Goal: Task Accomplishment & Management: Use online tool/utility

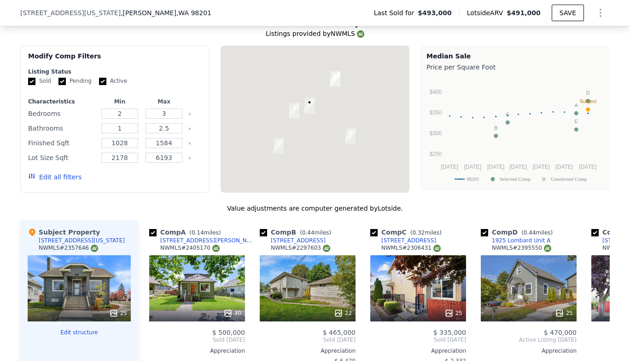
scroll to position [881, 0]
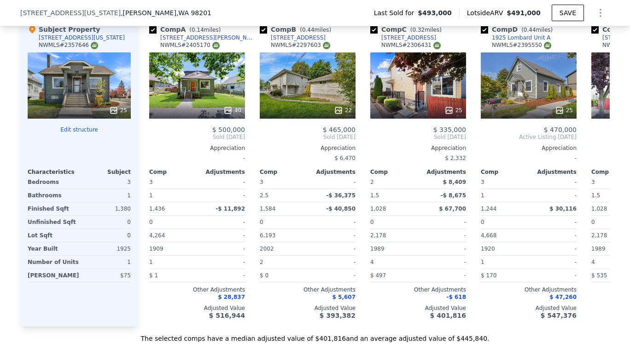
click at [78, 134] on button "Edit structure" at bounding box center [79, 129] width 103 height 7
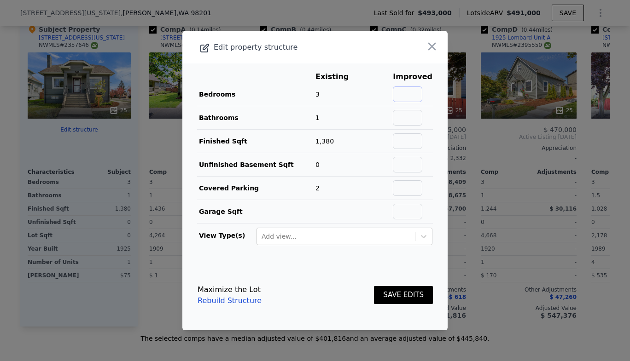
click at [414, 95] on input "text" at bounding box center [407, 95] width 29 height 16
click at [413, 95] on input "text" at bounding box center [407, 95] width 29 height 16
type input "4"
click at [408, 119] on input "text" at bounding box center [407, 118] width 29 height 16
type input "3"
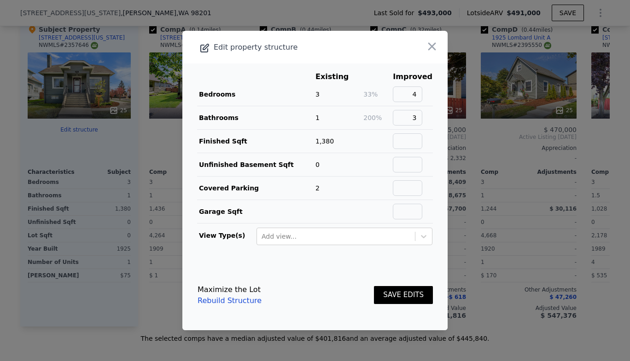
click at [363, 177] on td at bounding box center [377, 188] width 29 height 23
click at [407, 139] on input "text" at bounding box center [407, 142] width 29 height 16
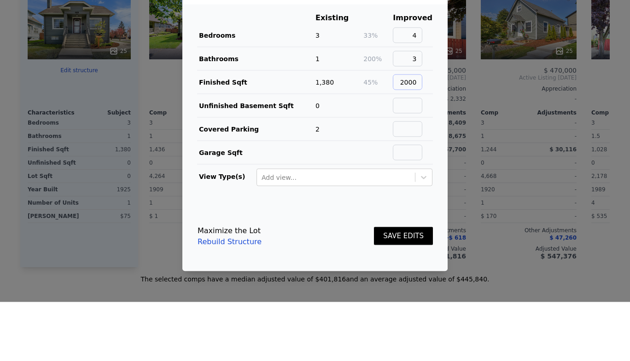
type input "2000"
click at [414, 168] on input "text" at bounding box center [407, 165] width 29 height 16
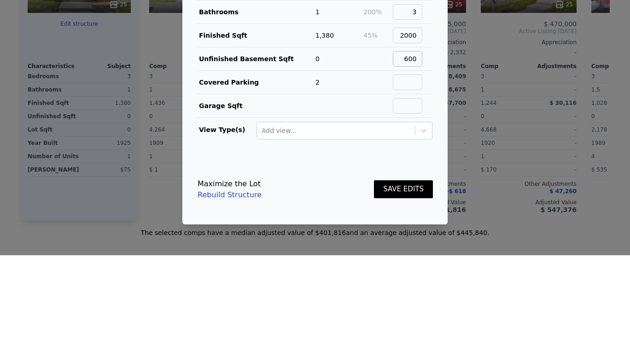
type input "600"
click at [415, 190] on input "text" at bounding box center [407, 189] width 29 height 16
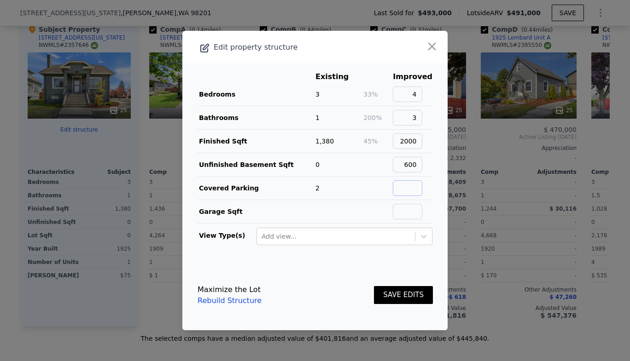
type input "o"
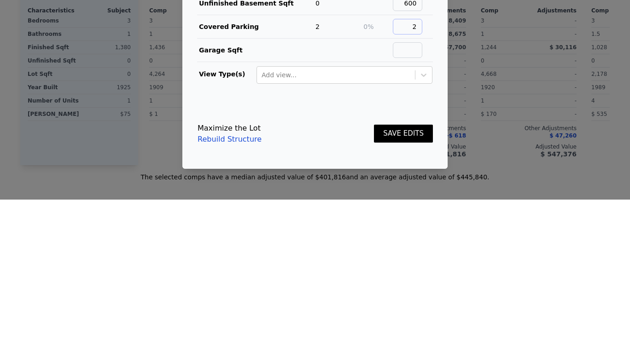
type input "2"
click at [404, 295] on button "SAVE EDITS" at bounding box center [403, 295] width 59 height 18
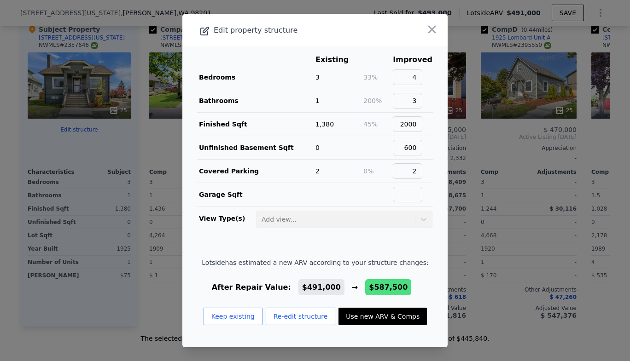
click at [381, 319] on button "Use new ARV & Comps" at bounding box center [382, 316] width 88 height 17
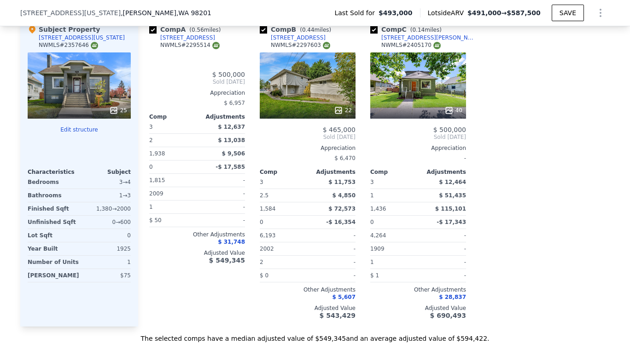
type input "3"
type input "1436"
type input "1938"
type input "1815"
type input "$ 587,500"
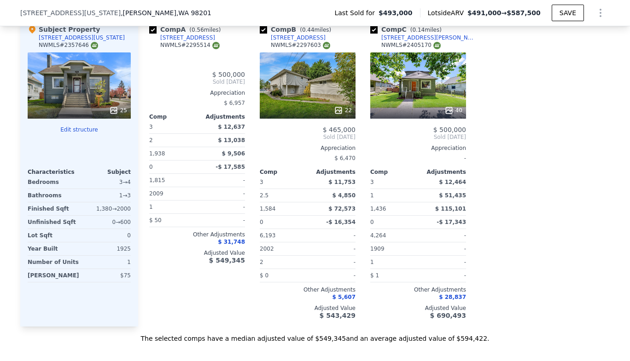
type input "$ 20,900"
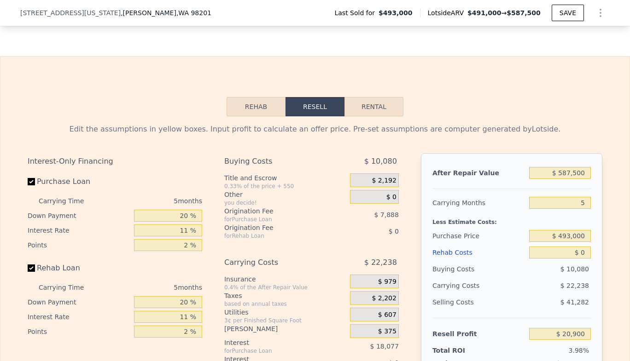
scroll to position [1235, 0]
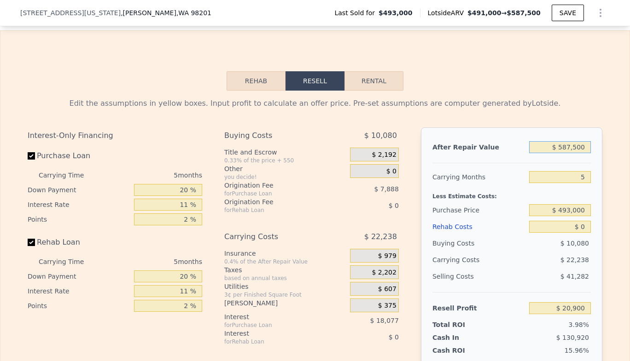
click at [579, 153] on input "$ 587,500" at bounding box center [560, 147] width 62 height 12
type input "$ 50"
type input "-$ 524,842"
type input "$ 0"
type input "-$ 524,889"
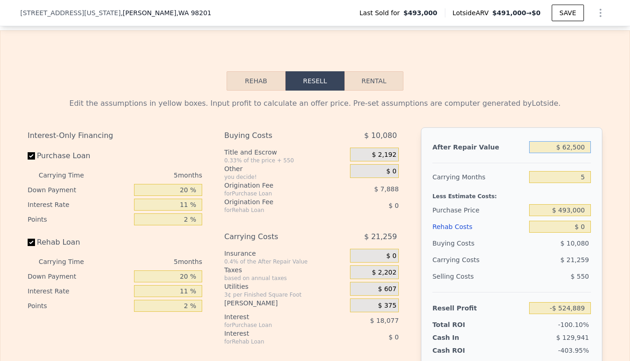
type input "$ 625,000"
type input "$ 55,738"
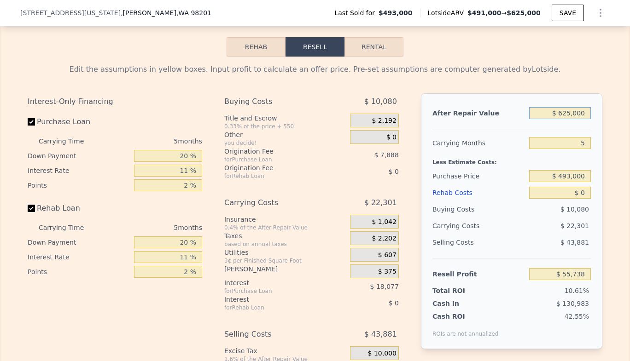
scroll to position [1294, 0]
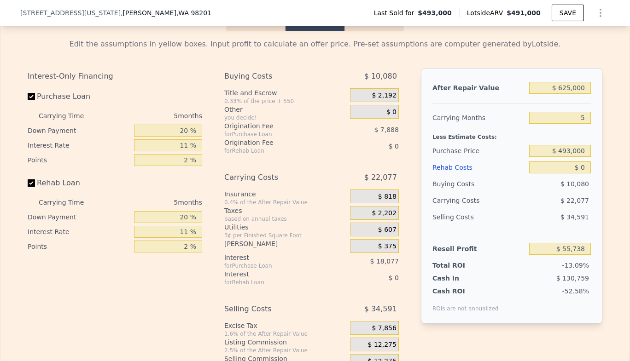
type input "$ 491,000"
type input "2"
type input "1028"
type input "1584"
type input "2178"
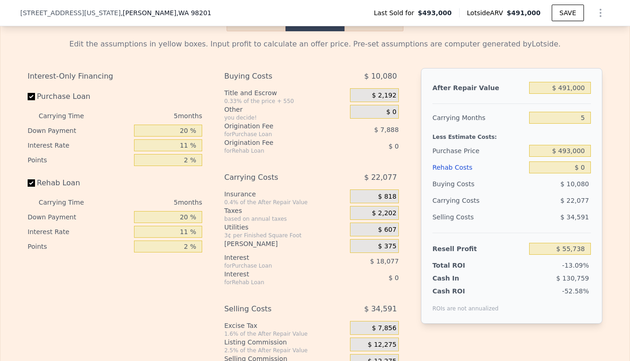
type input "-$ 68,748"
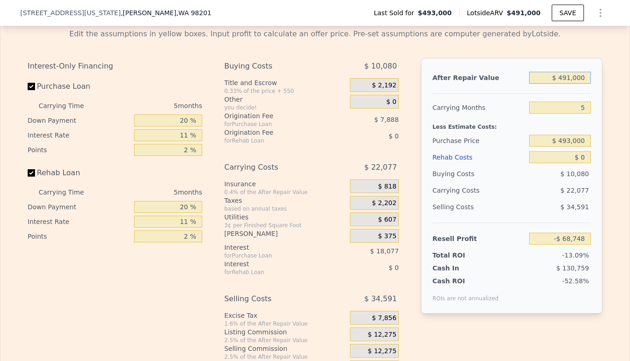
scroll to position [1308, 0]
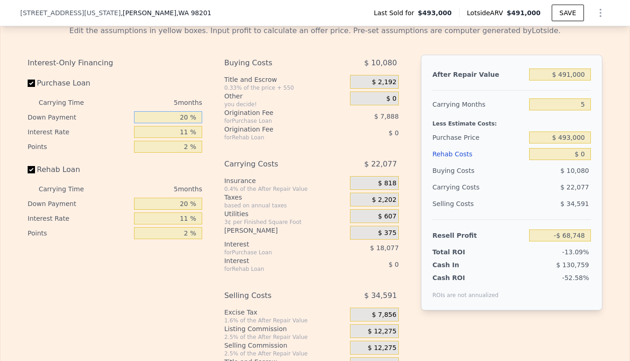
click at [190, 123] on input "20 %" at bounding box center [168, 117] width 68 height 12
click at [29, 87] on input "Purchase Loan" at bounding box center [31, 83] width 7 height 7
checkbox input "false"
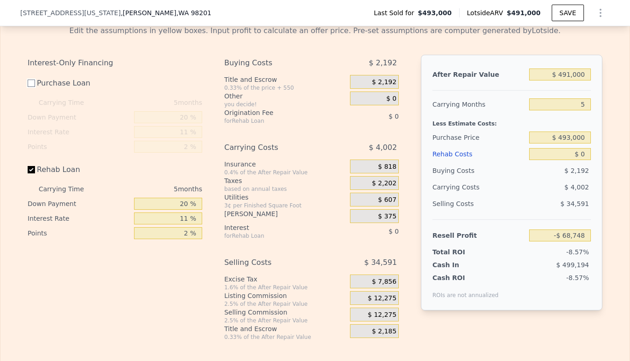
type input "-$ 42,785"
click at [28, 174] on input "Rehab Loan" at bounding box center [31, 169] width 7 height 7
checkbox input "false"
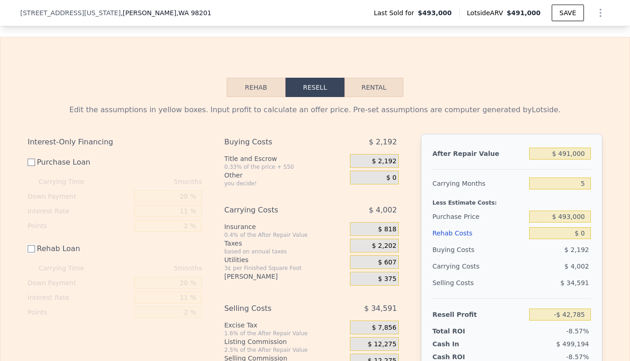
scroll to position [1227, 0]
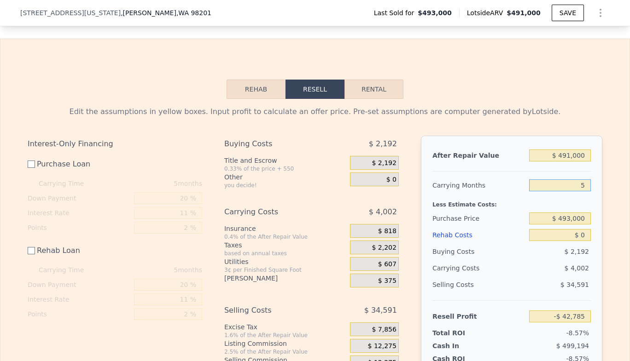
click at [580, 192] on input "5" at bounding box center [560, 186] width 62 height 12
click at [578, 225] on input "$ 493,000" at bounding box center [560, 219] width 62 height 12
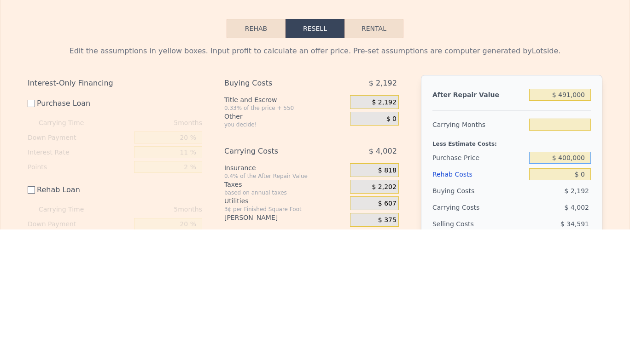
scroll to position [1158, 0]
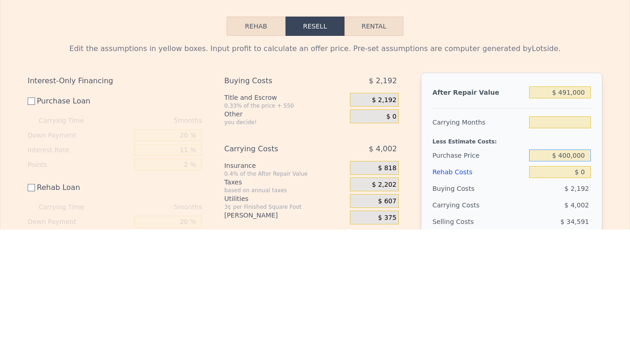
type input "$ 400,000"
click at [580, 230] on input "$ 491,000" at bounding box center [560, 224] width 62 height 12
type input "5"
type input "$ 50,525"
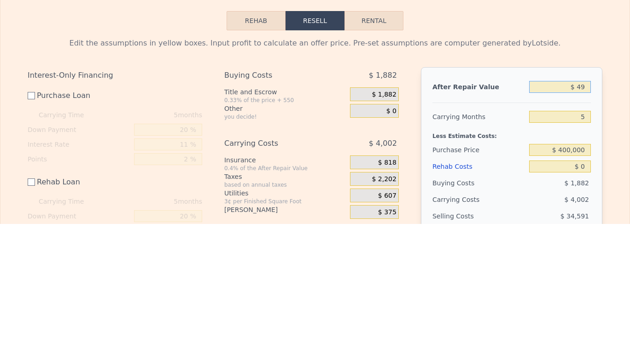
type input "$ 4"
type input "-$ 405,612"
click at [580, 230] on input "$ 4" at bounding box center [560, 224] width 62 height 12
type input "$ 625,000"
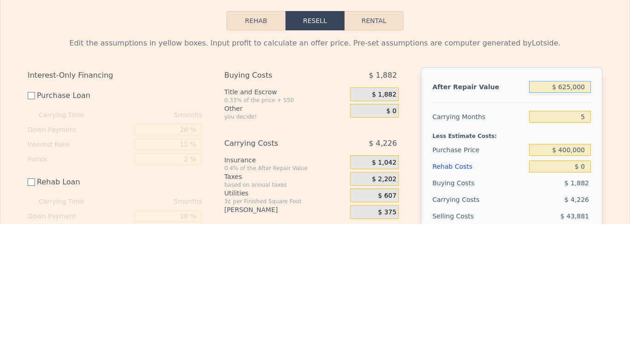
type input "$ 175,011"
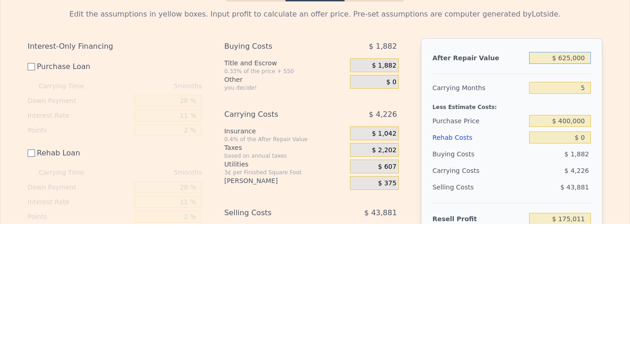
scroll to position [1188, 0]
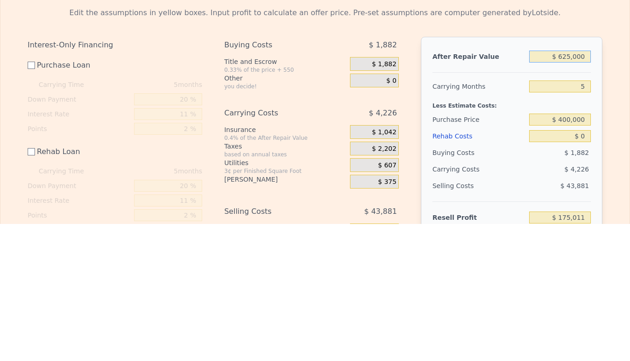
type input "$ 625,000"
click at [579, 230] on input "5" at bounding box center [560, 224] width 62 height 12
click at [584, 230] on input "5" at bounding box center [560, 224] width 62 height 12
type input "0"
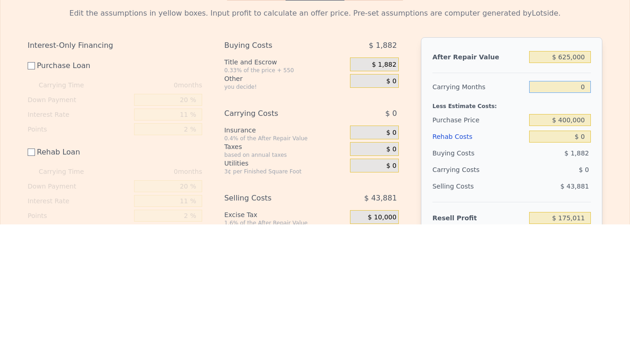
type input "$ 179,237"
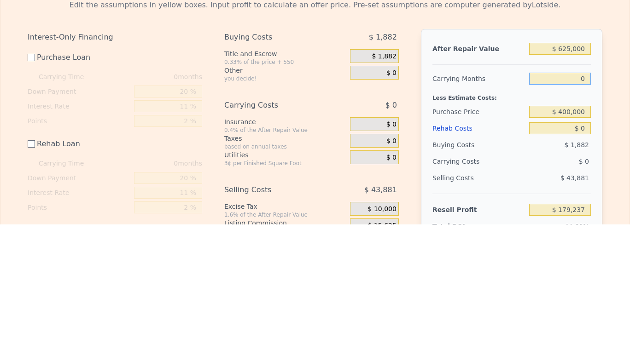
scroll to position [1191, 0]
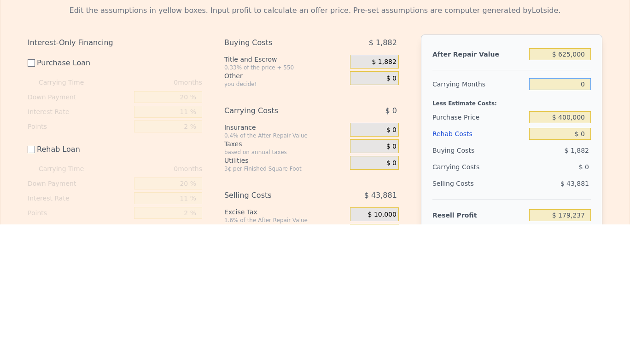
type input "0"
click at [393, 205] on div "$ 1,882" at bounding box center [374, 199] width 49 height 14
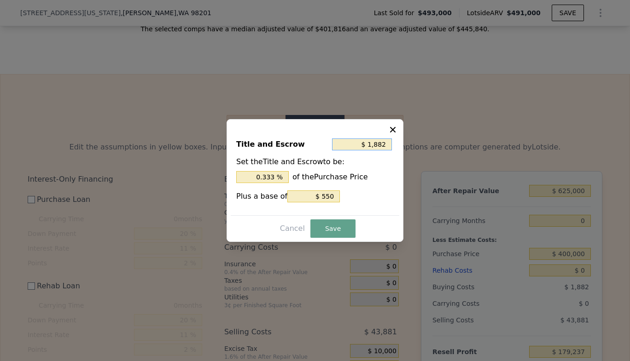
click at [385, 145] on input "$ 1,882" at bounding box center [362, 145] width 60 height 12
type input "$ 188"
type input "0.047 %"
type input "$ 18"
type input "0.005 %"
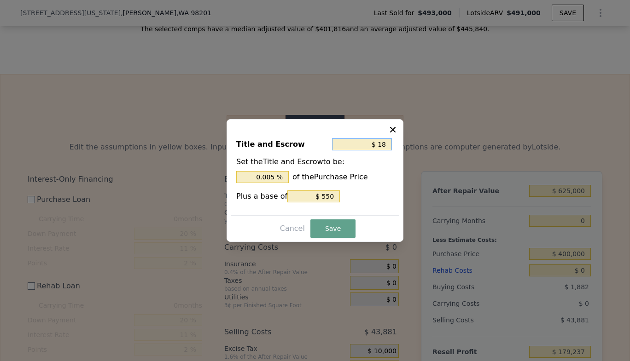
type input "$ 1"
type input "0.000 %"
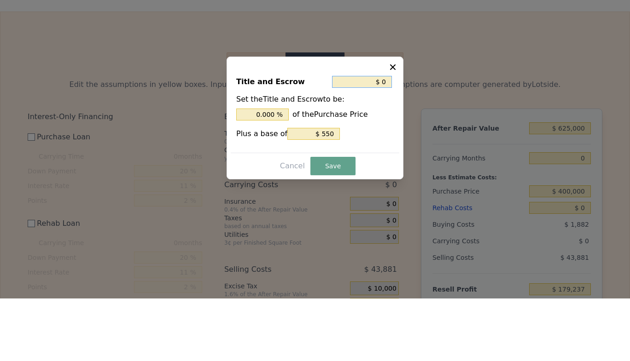
type input "$ 0"
click at [326, 196] on input "$ 550" at bounding box center [313, 197] width 52 height 12
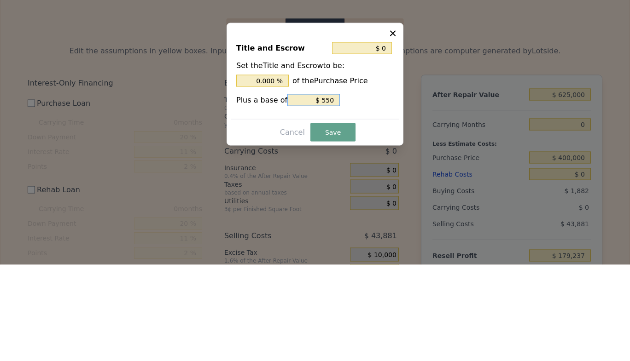
type input "$ 50"
type input "$ 0"
click at [334, 230] on button "Save" at bounding box center [332, 229] width 45 height 18
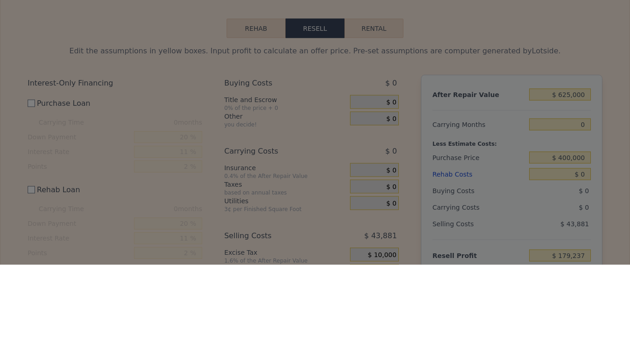
type input "$ 181,119"
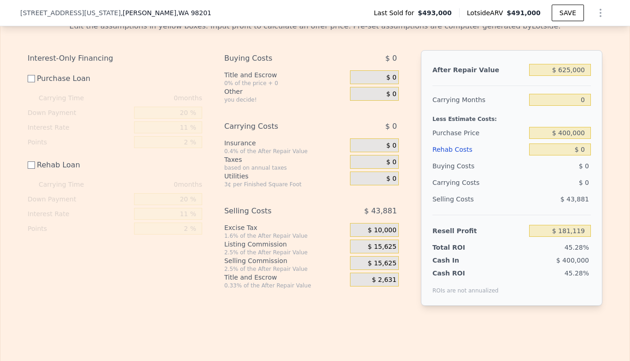
scroll to position [1313, 0]
click at [568, 12] on button "SAVE" at bounding box center [568, 13] width 32 height 17
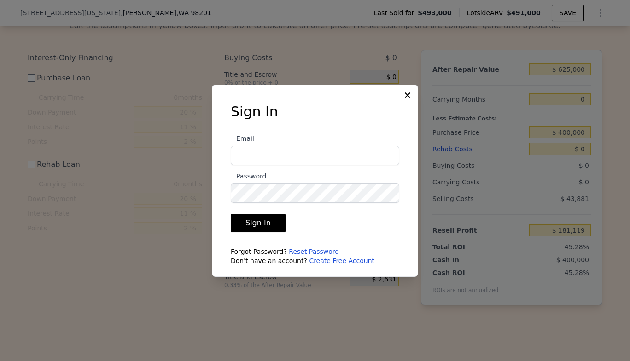
click at [408, 94] on icon at bounding box center [408, 95] width 6 height 6
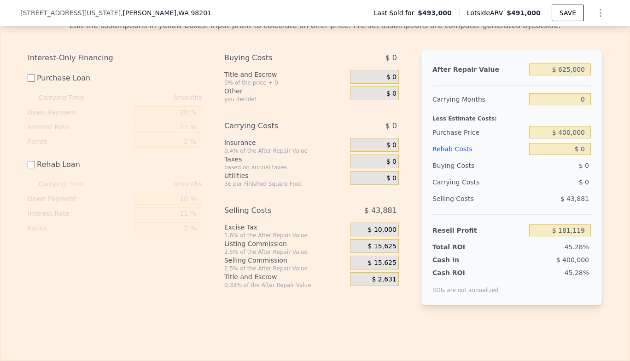
click at [410, 93] on div "Interest-Only Financing Purchase Loan Carrying Time 0 months Down Payment 20 % …" at bounding box center [315, 185] width 575 height 271
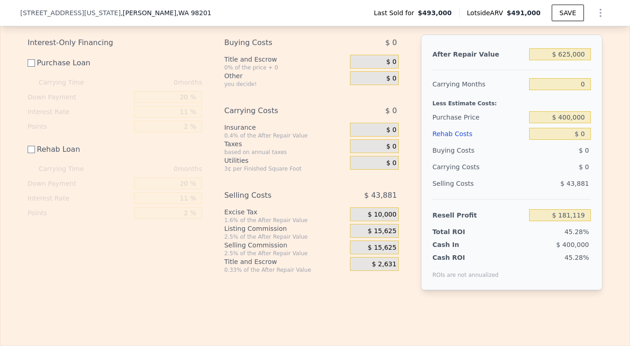
scroll to position [1333, 0]
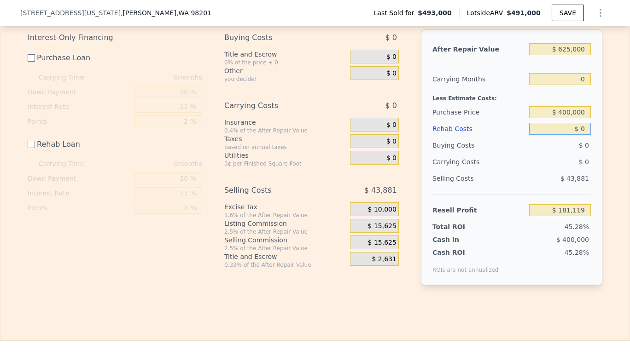
click at [579, 135] on input "$ 0" at bounding box center [560, 129] width 62 height 12
type input "$ 600"
type input "$ 180,519"
type input "$ 6,000"
type input "$ 175,119"
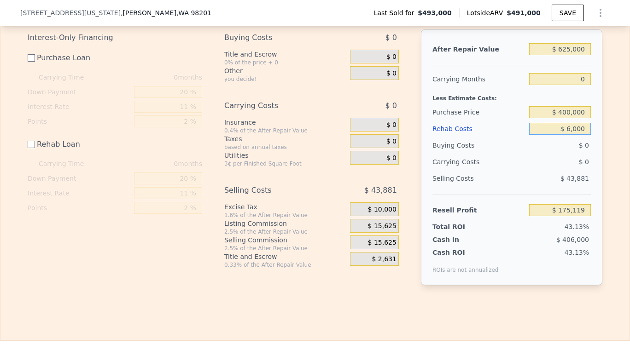
type input "$ 60,000"
type input "$ 121,119"
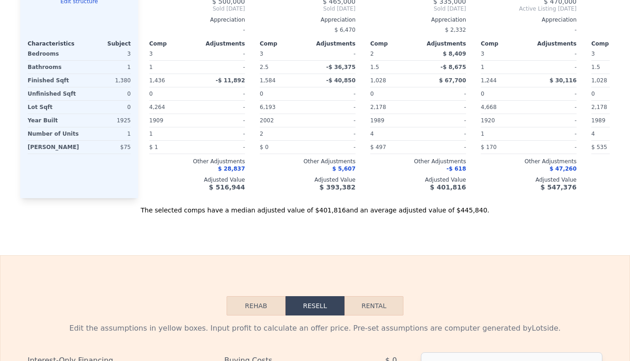
scroll to position [0, 0]
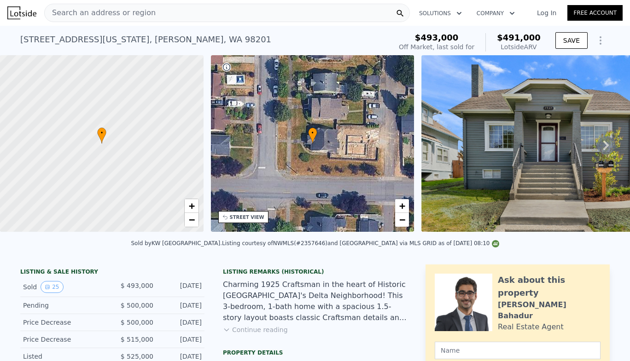
type input "$ 60,000"
click at [76, 13] on span "Search an address or region" at bounding box center [100, 12] width 111 height 11
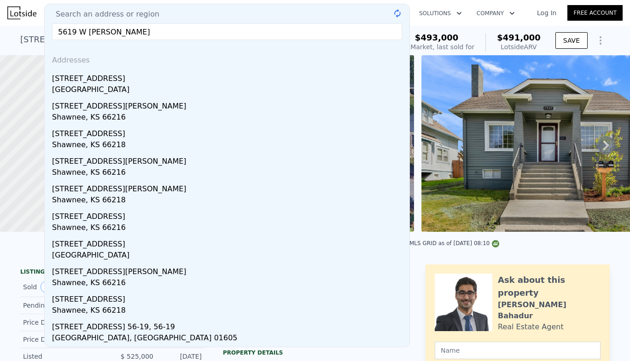
type input "5619 W shawnee"
click at [98, 84] on div "[GEOGRAPHIC_DATA]" at bounding box center [229, 90] width 354 height 13
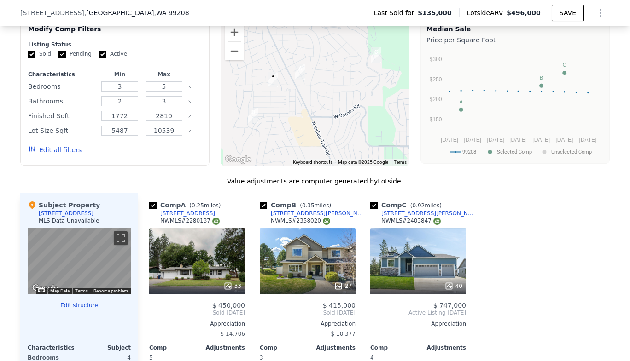
scroll to position [895, 0]
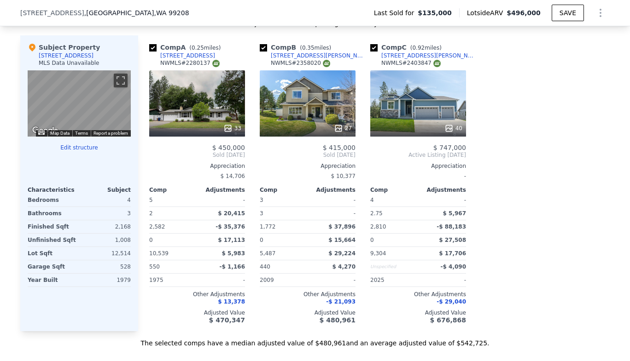
click at [417, 108] on div "40" at bounding box center [418, 103] width 96 height 66
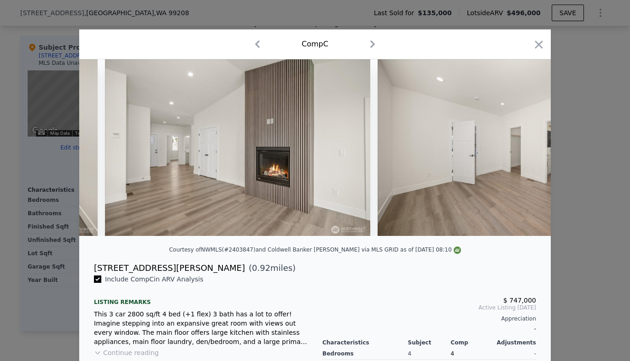
scroll to position [0, 4044]
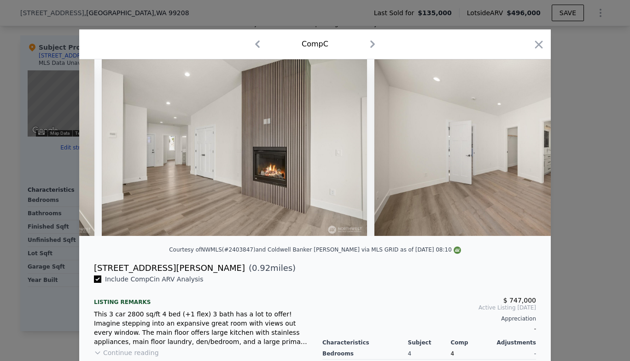
click at [532, 43] on icon "button" at bounding box center [538, 44] width 13 height 13
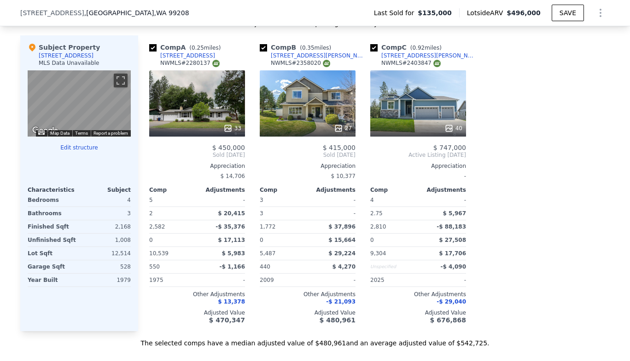
click at [302, 113] on div "27" at bounding box center [308, 103] width 96 height 66
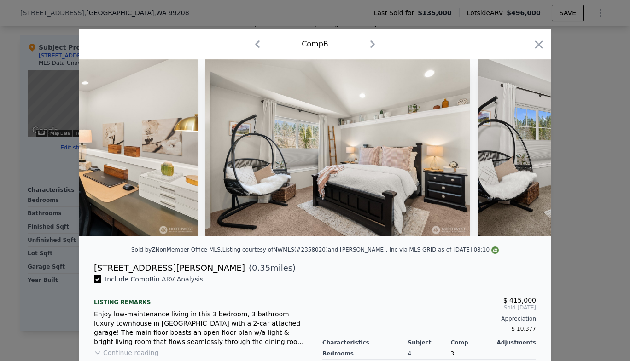
scroll to position [0, 2536]
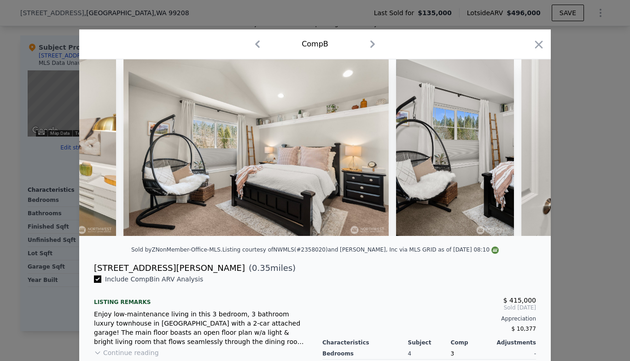
click at [535, 44] on icon "button" at bounding box center [539, 45] width 8 height 8
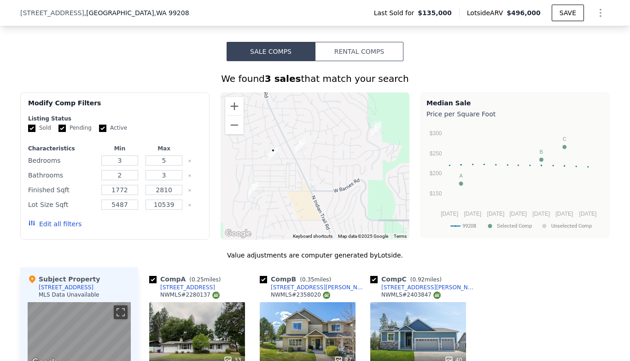
scroll to position [665, 0]
